Goal: Check status: Check status

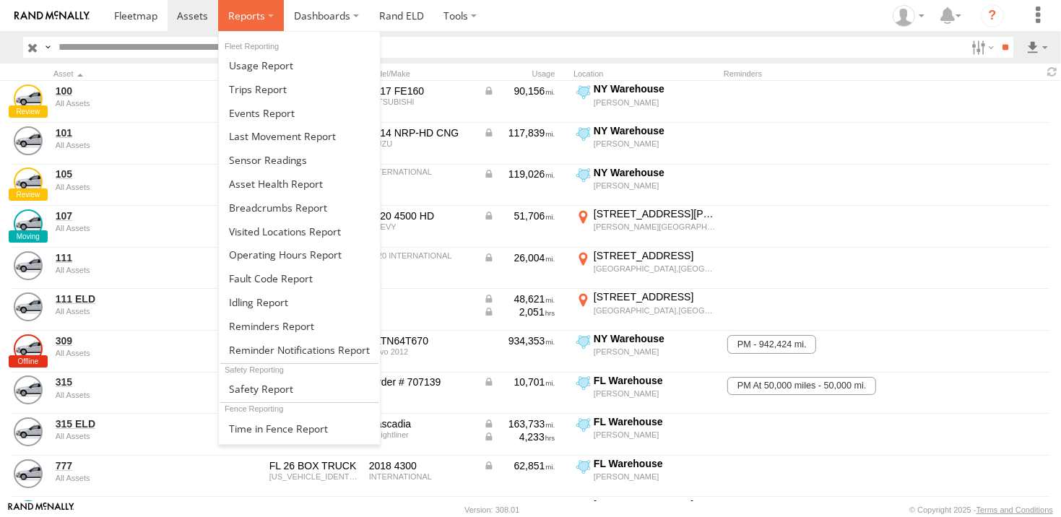
click at [256, 15] on span at bounding box center [246, 16] width 37 height 14
click at [255, 14] on span at bounding box center [246, 16] width 37 height 14
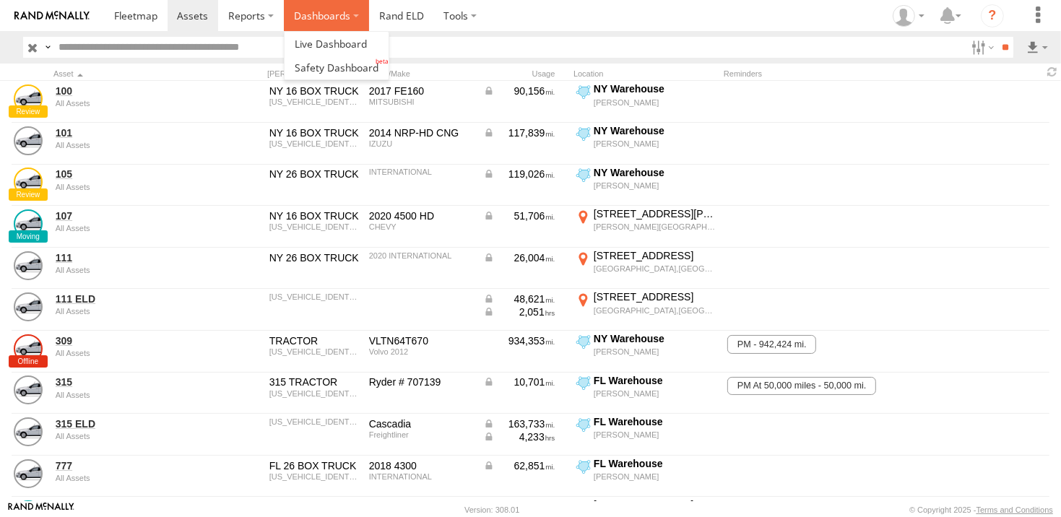
click at [304, 14] on label "Dashboards" at bounding box center [326, 15] width 85 height 31
click at [308, 45] on span at bounding box center [331, 44] width 72 height 14
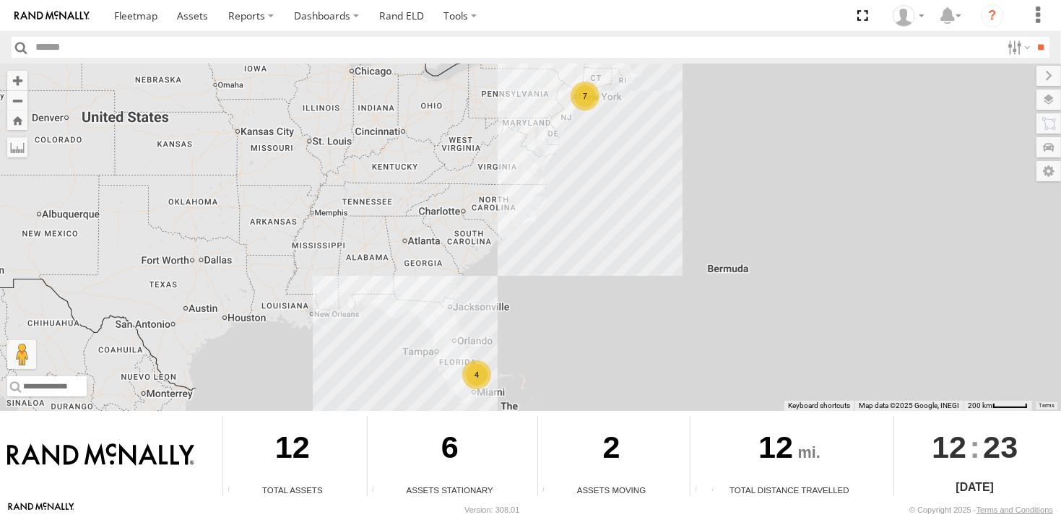
click at [586, 103] on div "7" at bounding box center [585, 96] width 29 height 29
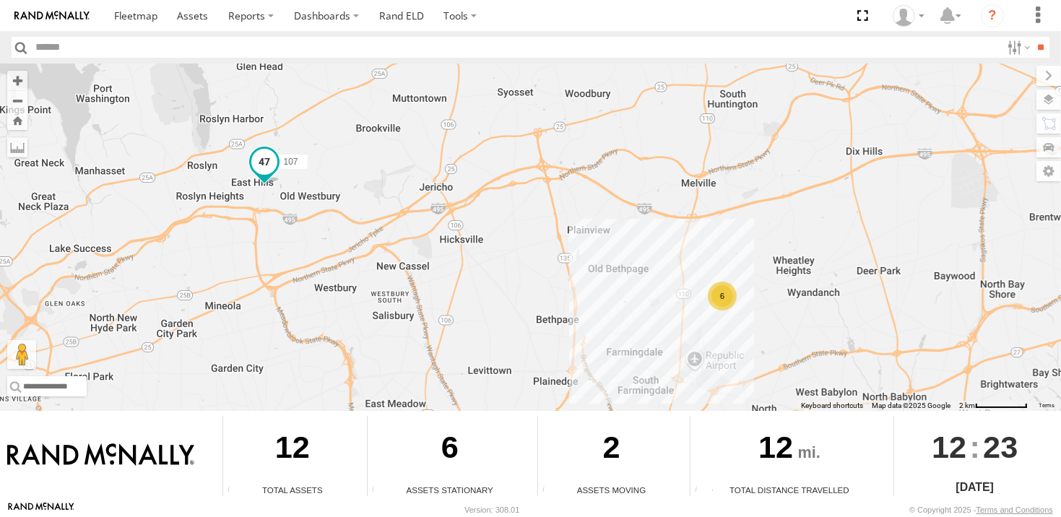
click at [266, 168] on span at bounding box center [264, 161] width 26 height 26
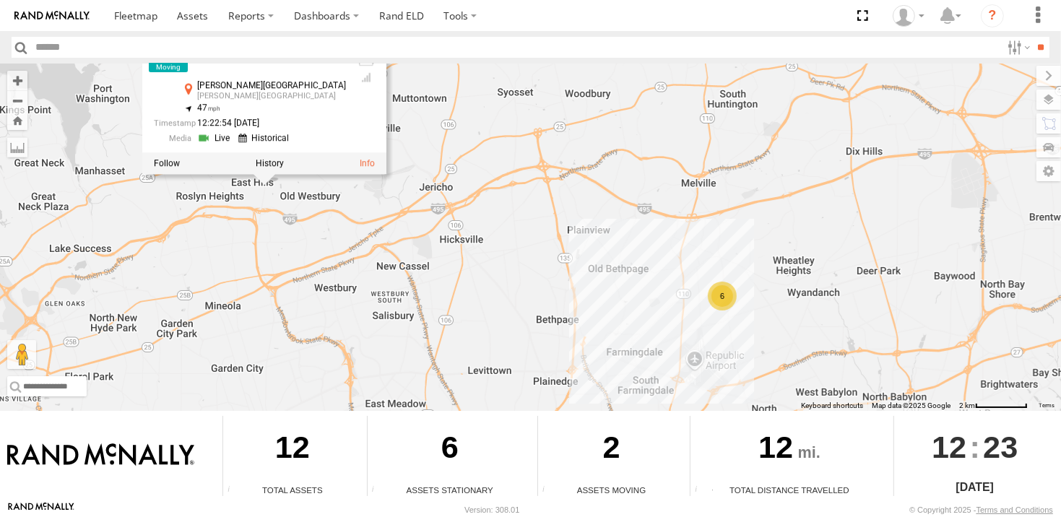
click at [234, 136] on link at bounding box center [215, 138] width 37 height 14
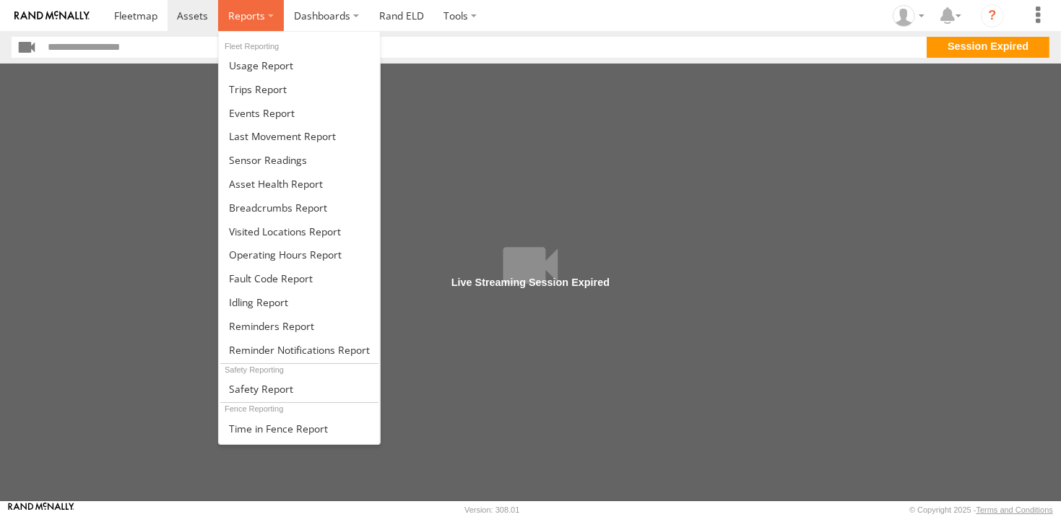
click at [253, 13] on span at bounding box center [246, 16] width 37 height 14
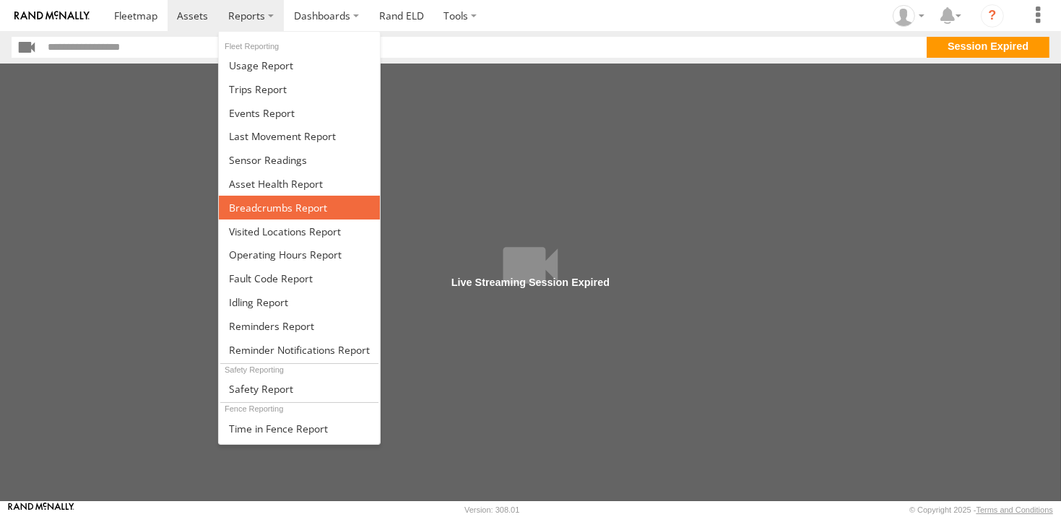
click at [264, 204] on span at bounding box center [278, 208] width 98 height 14
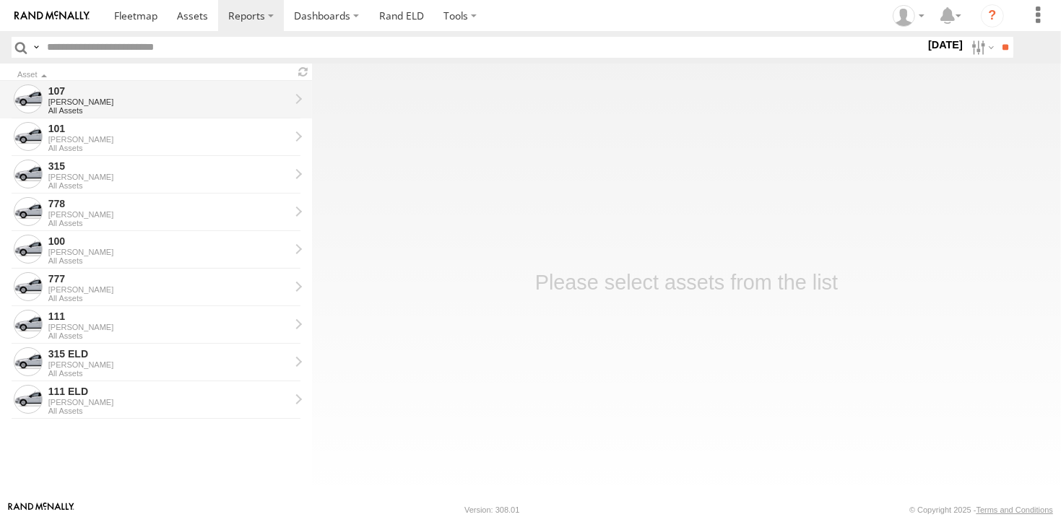
click at [88, 92] on div "107" at bounding box center [168, 90] width 241 height 13
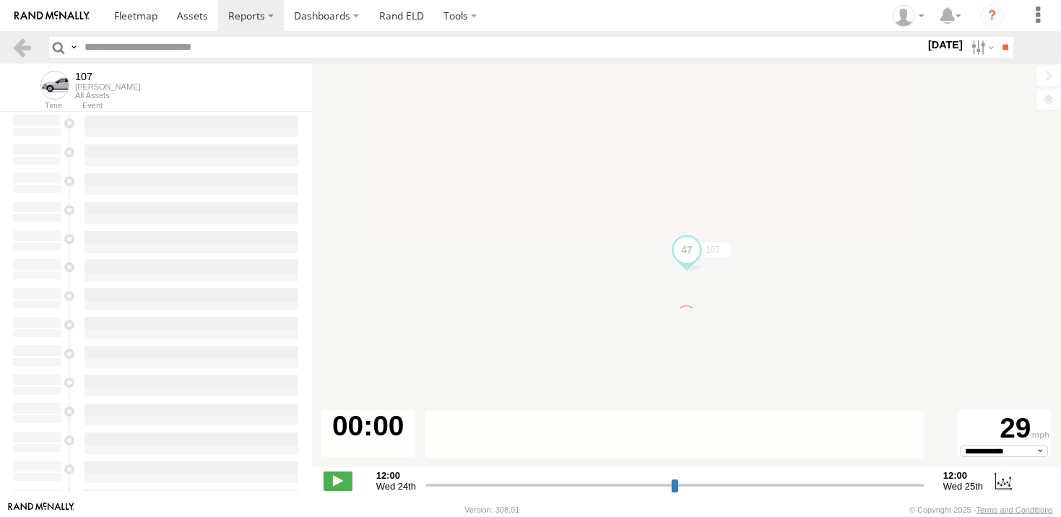
type input "**********"
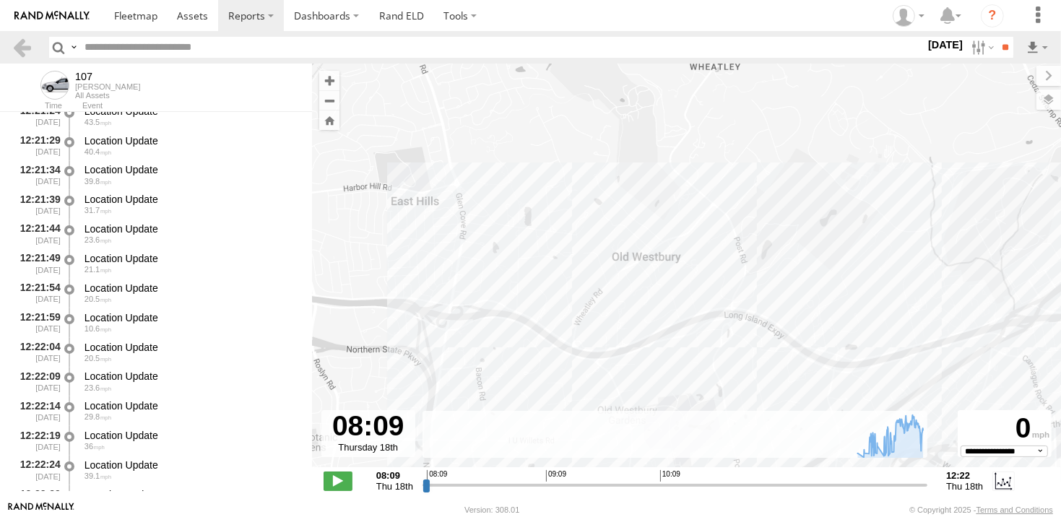
scroll to position [7972, 0]
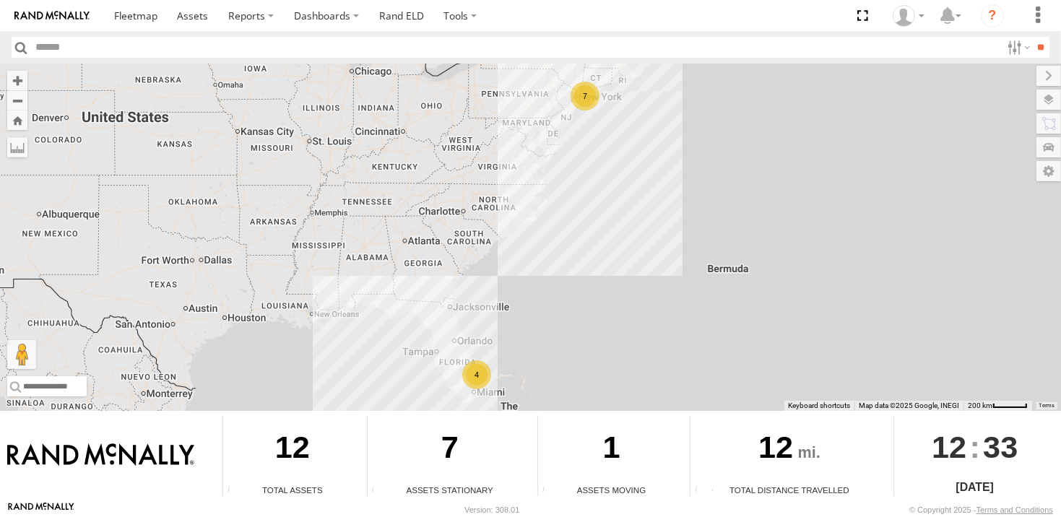
click at [476, 380] on div "4" at bounding box center [476, 374] width 29 height 29
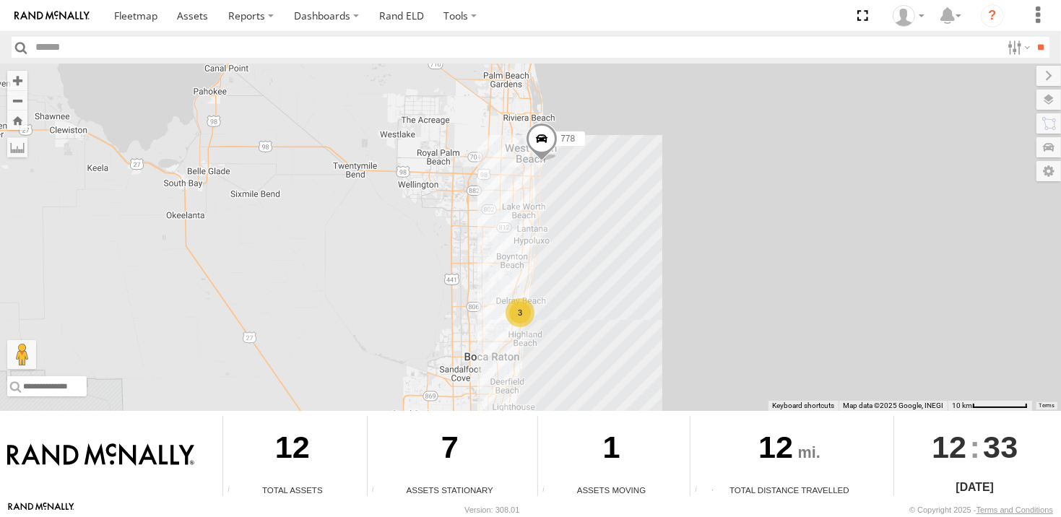
click at [536, 137] on span at bounding box center [542, 142] width 32 height 39
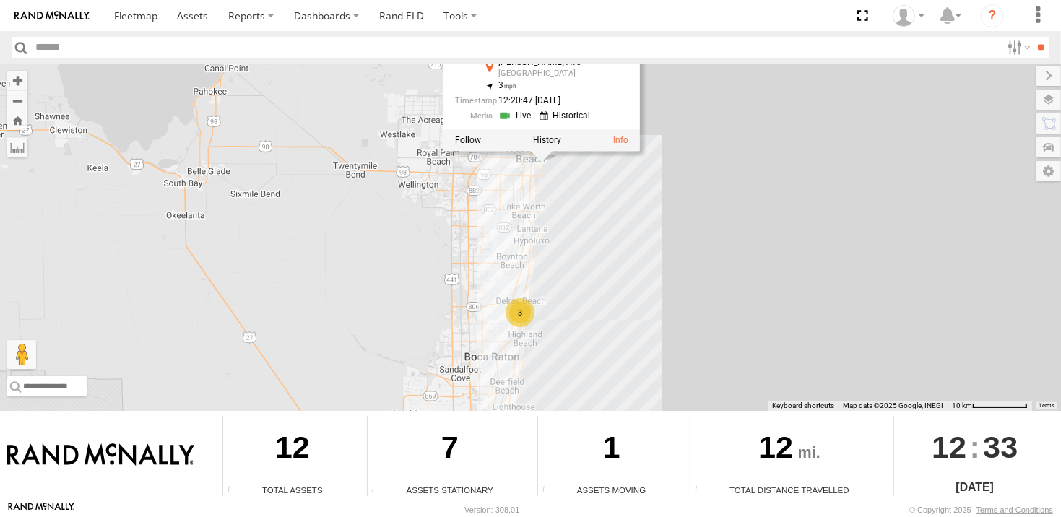
click at [519, 110] on link at bounding box center [516, 115] width 37 height 14
